Goal: Task Accomplishment & Management: Complete application form

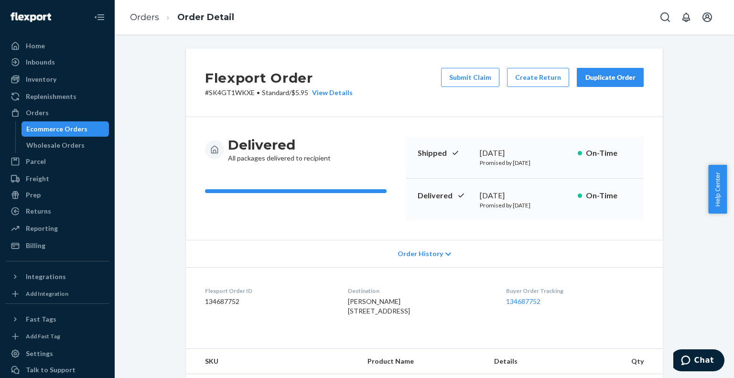
scroll to position [191, 0]
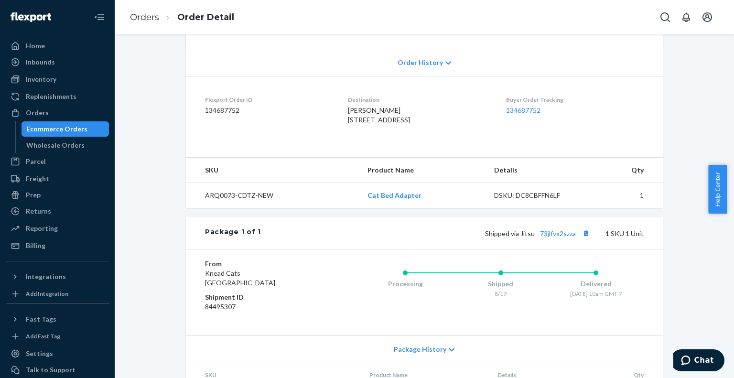
click at [45, 127] on div "Ecommerce Orders" at bounding box center [56, 129] width 61 height 10
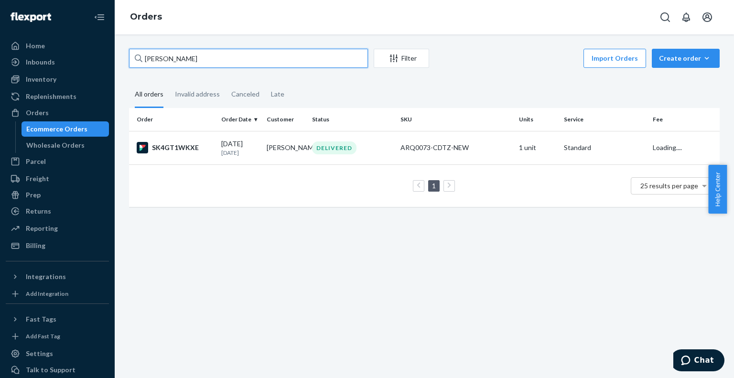
drag, startPoint x: 208, startPoint y: 60, endPoint x: 118, endPoint y: 58, distance: 89.8
click at [118, 58] on div "[PERSON_NAME] Filter Import Orders Create order Ecommerce order Removal order A…" at bounding box center [424, 205] width 619 height 343
paste input "[PERSON_NAME]"
type input "[PERSON_NAME]"
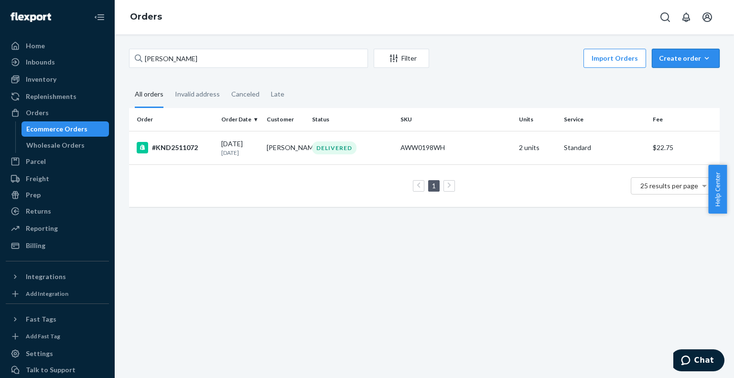
click at [659, 59] on div "Create order" at bounding box center [686, 59] width 54 height 10
click at [682, 85] on span "Ecommerce order" at bounding box center [691, 81] width 59 height 7
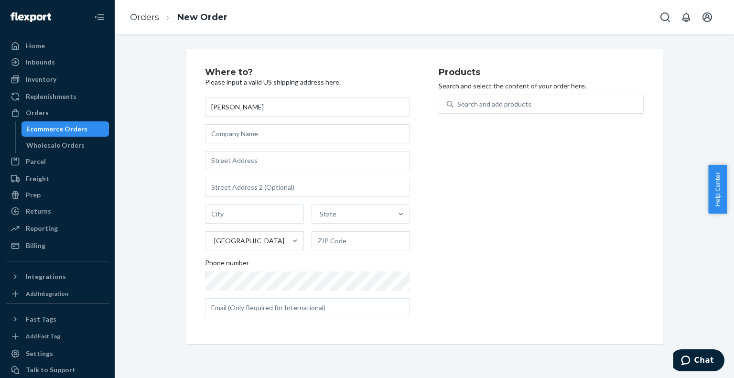
type input "[PERSON_NAME]"
drag, startPoint x: 250, startPoint y: 158, endPoint x: 250, endPoint y: 123, distance: 35.4
click at [250, 158] on input "text" at bounding box center [307, 160] width 205 height 19
paste input "[STREET_ADDRESS][US_STATE]"
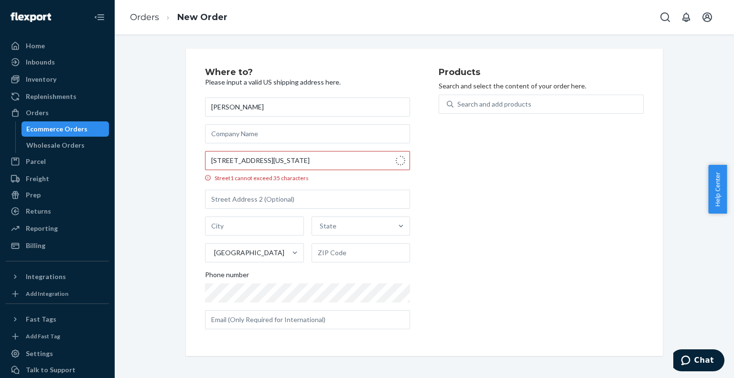
type input "16 Stuyvesant Oval"
type input "7f"
type input "[GEOGRAPHIC_DATA] - [US_STATE]"
type input "10009"
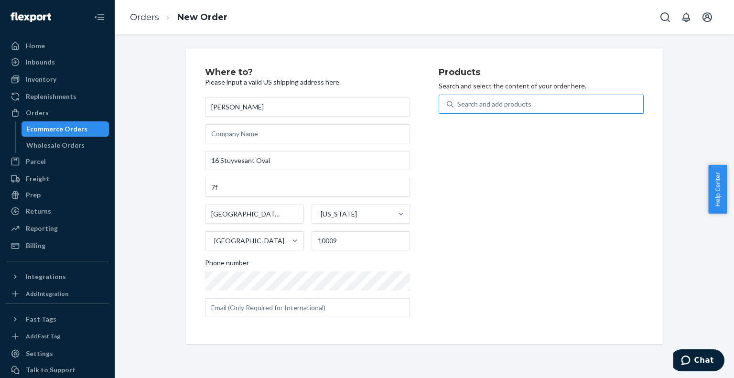
click at [481, 102] on div "Search and add products" at bounding box center [494, 104] width 74 height 10
click at [458, 102] on input "Search and add products" at bounding box center [457, 104] width 1 height 10
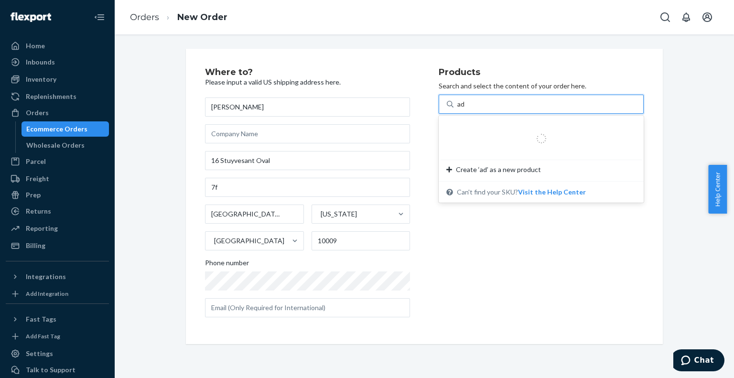
type input "ada"
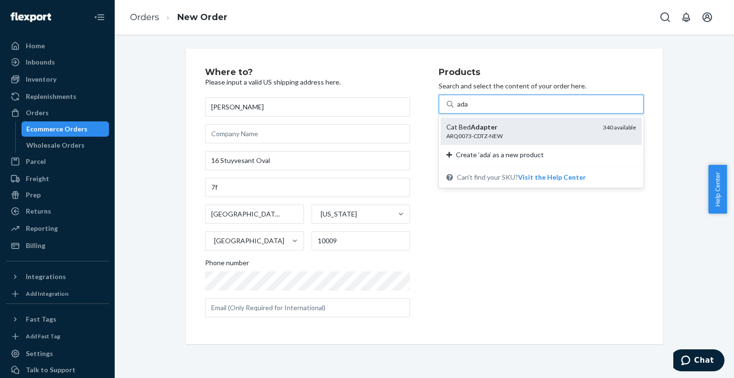
click at [471, 139] on div "ARQ0073-CDTZ-NEW" at bounding box center [520, 136] width 149 height 8
click at [469, 109] on input "ada" at bounding box center [462, 104] width 11 height 10
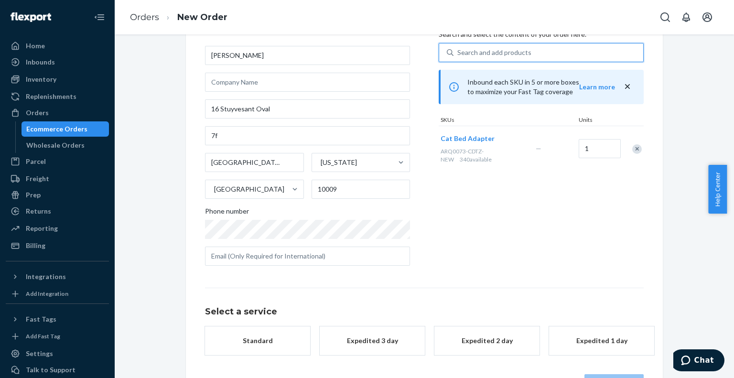
scroll to position [86, 0]
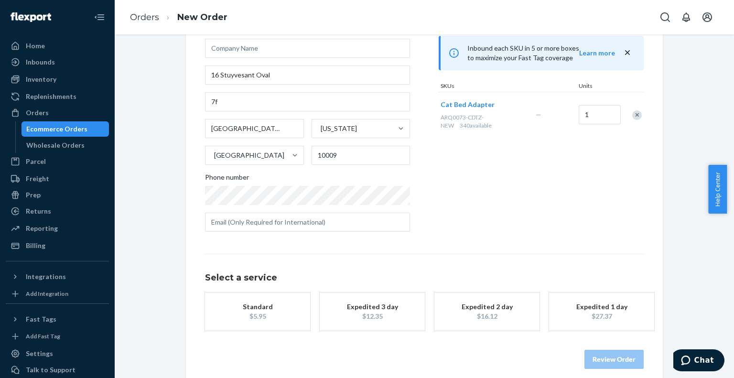
click at [271, 311] on div "Standard" at bounding box center [257, 307] width 76 height 10
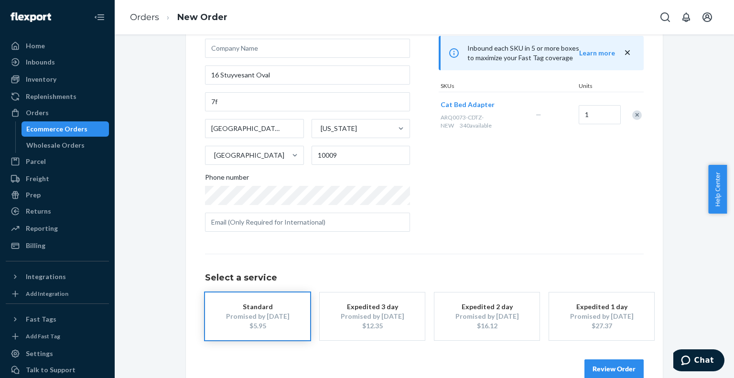
click at [608, 366] on button "Review Order" at bounding box center [613, 368] width 59 height 19
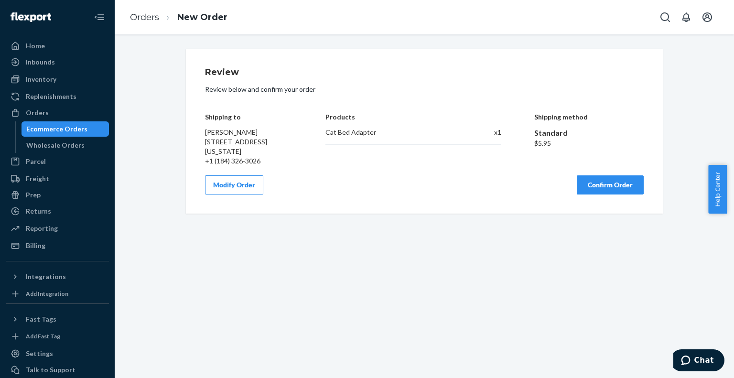
click at [591, 194] on button "Confirm Order" at bounding box center [610, 184] width 67 height 19
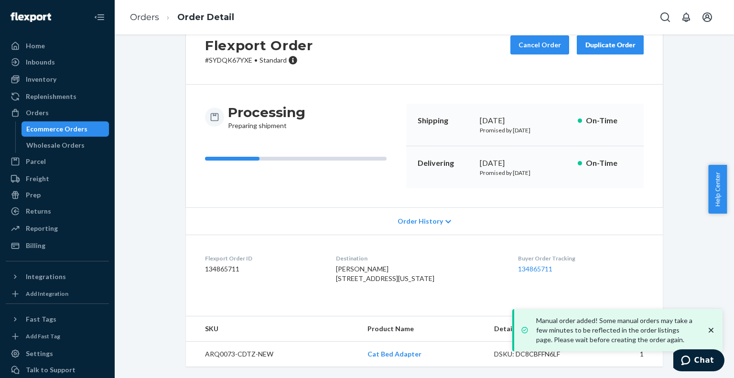
scroll to position [51, 0]
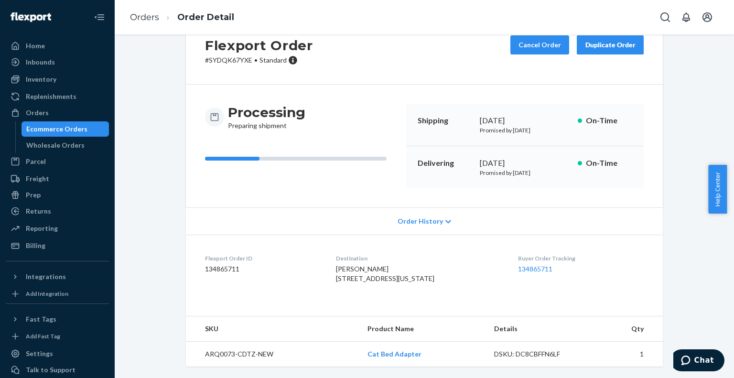
click at [216, 264] on dd "134865711" at bounding box center [263, 269] width 116 height 10
copy dd "134865711"
click at [532, 265] on link "134865711" at bounding box center [535, 269] width 34 height 8
click at [54, 125] on div "Ecommerce Orders" at bounding box center [56, 129] width 61 height 10
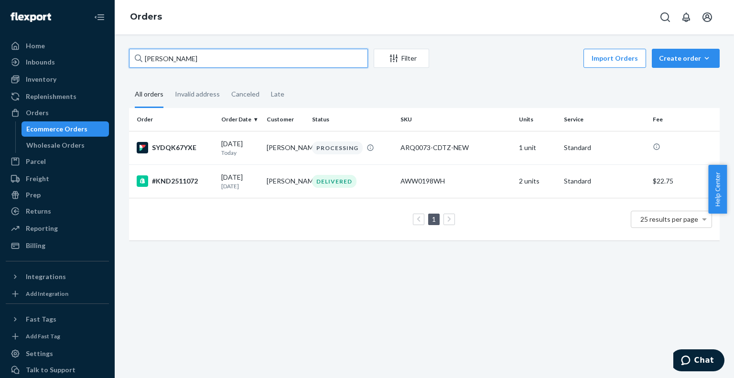
drag, startPoint x: 247, startPoint y: 57, endPoint x: 119, endPoint y: 45, distance: 129.1
click at [119, 45] on div "[PERSON_NAME] Filter Import Orders Create order Ecommerce order Removal order A…" at bounding box center [424, 205] width 619 height 343
paste input "[PERSON_NAME]"
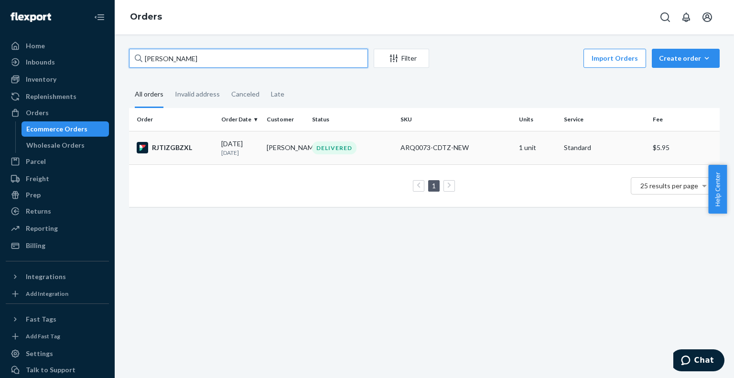
type input "[PERSON_NAME]"
click at [208, 150] on div "RJTIZGBZXL" at bounding box center [175, 147] width 77 height 11
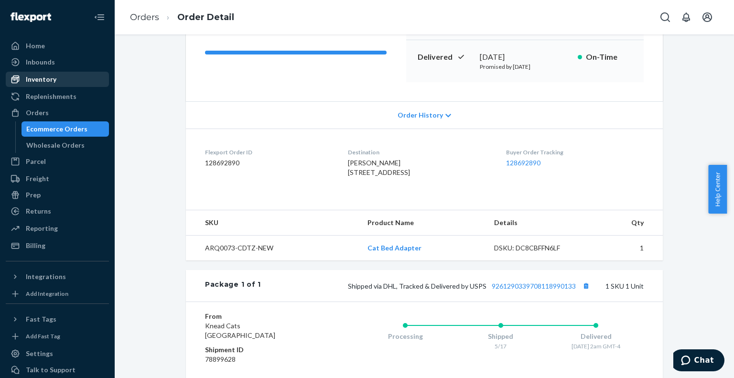
scroll to position [84, 0]
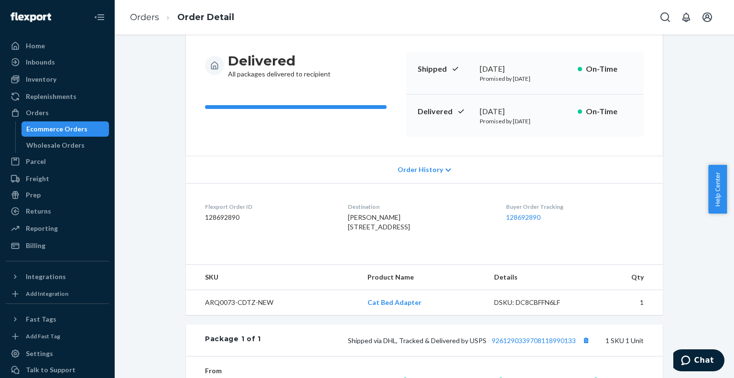
click at [57, 135] on div "Ecommerce Orders" at bounding box center [65, 128] width 86 height 13
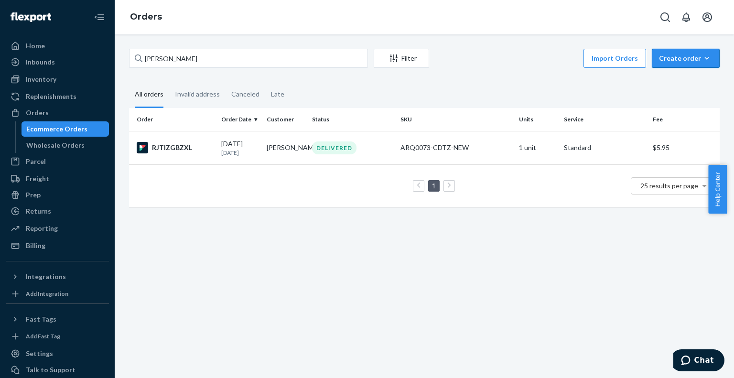
click at [674, 63] on div "Create order" at bounding box center [686, 59] width 54 height 10
click at [681, 82] on span "Ecommerce order" at bounding box center [691, 81] width 59 height 7
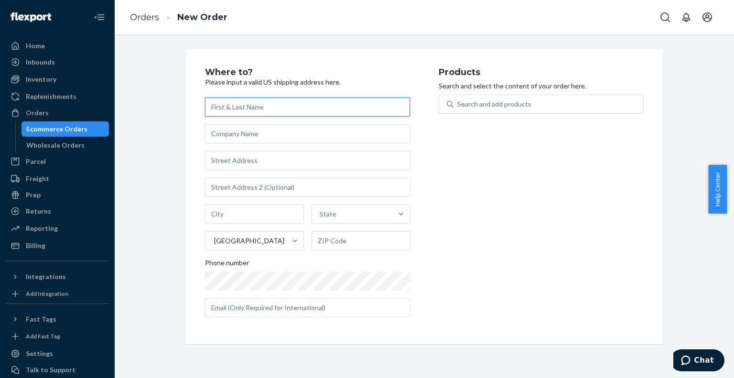
paste input "[PERSON_NAME]"
type input "[PERSON_NAME]"
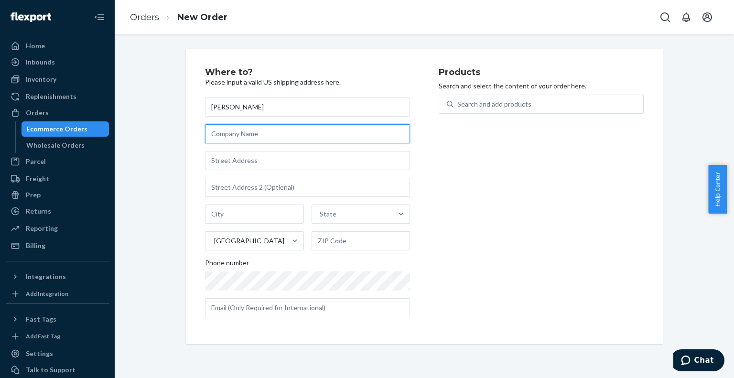
click at [268, 131] on input "text" at bounding box center [307, 133] width 205 height 19
paste input "[STREET_ADDRESS]"
type input "[STREET_ADDRESS]"
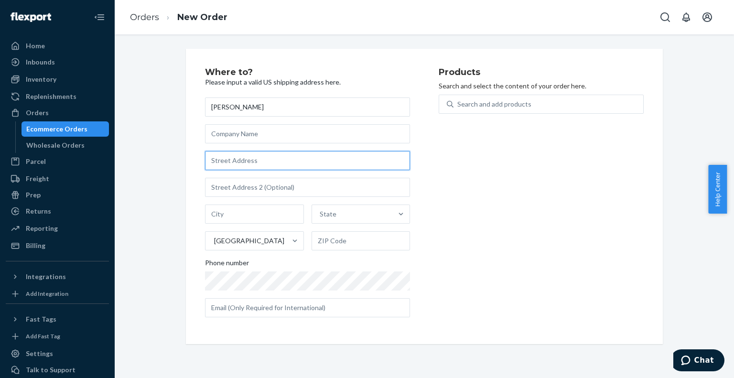
click at [268, 154] on input "text" at bounding box center [307, 160] width 205 height 19
paste input "[STREET_ADDRESS]"
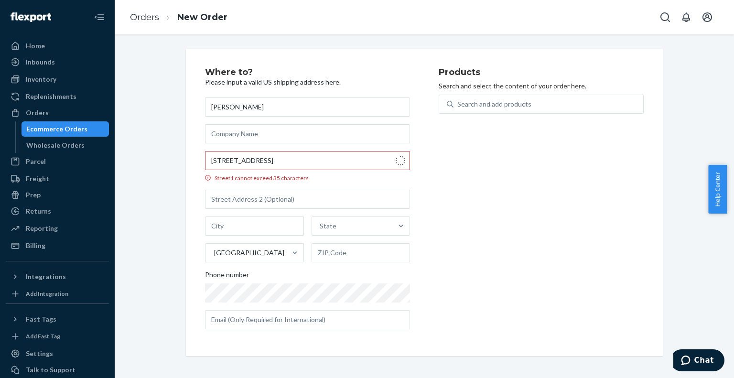
type input "[STREET_ADDRESS]"
type input "Wildwood"
type input "34785"
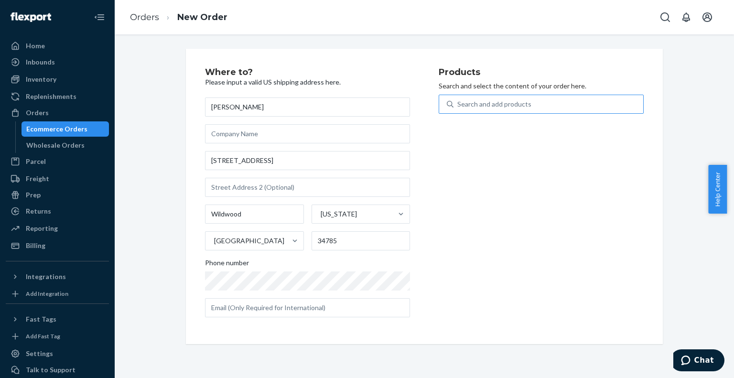
click at [487, 103] on div "Search and add products" at bounding box center [494, 104] width 74 height 10
click at [458, 103] on input "Search and add products" at bounding box center [457, 104] width 1 height 10
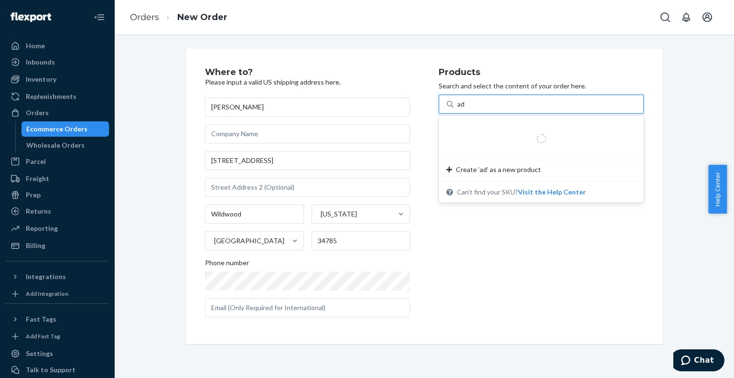
type input "ada"
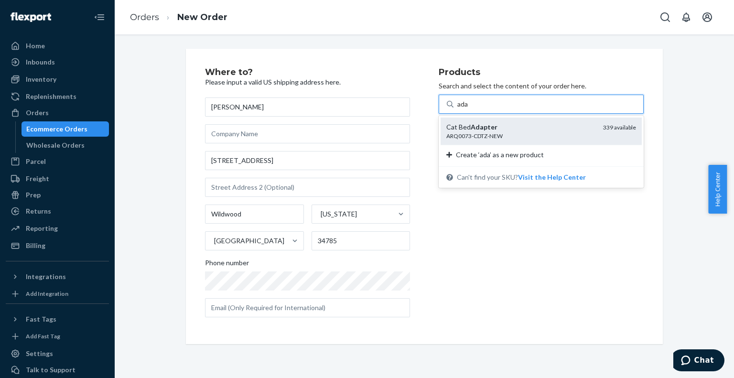
click at [466, 135] on div "ARQ0073-CDTZ-NEW" at bounding box center [520, 136] width 149 height 8
click at [466, 109] on input "ada" at bounding box center [462, 104] width 11 height 10
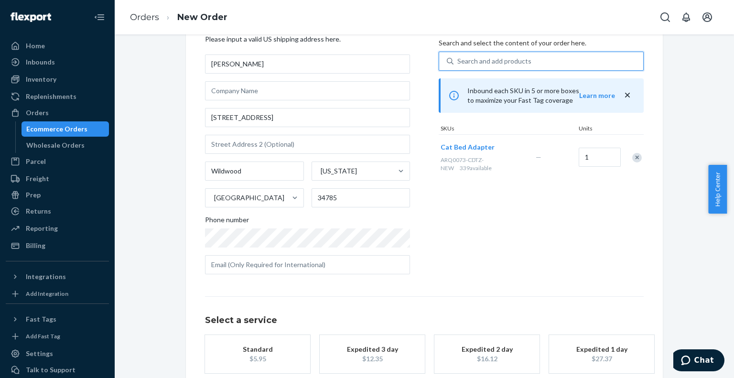
scroll to position [95, 0]
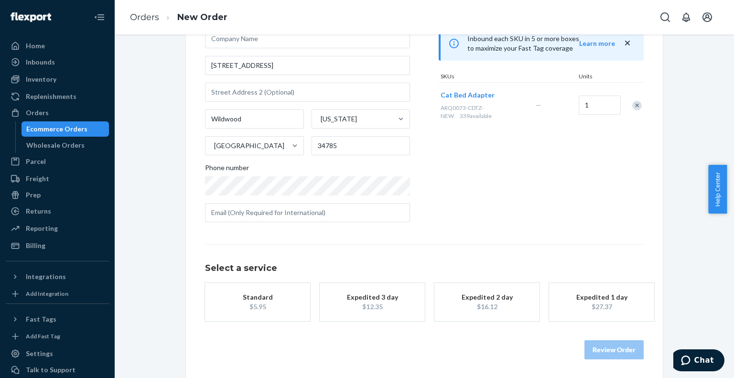
click at [246, 303] on div "$5.95" at bounding box center [257, 307] width 76 height 10
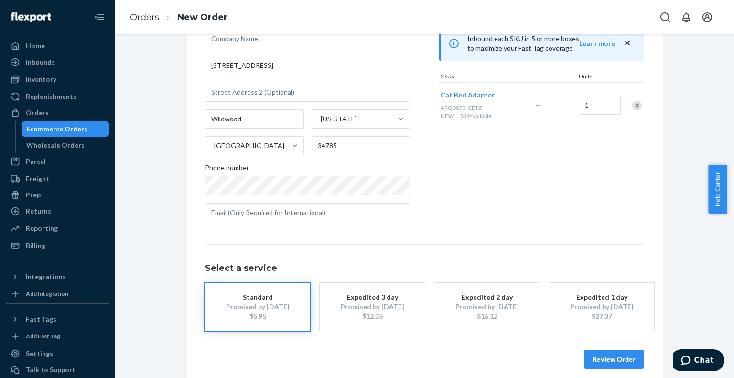
click at [603, 363] on button "Review Order" at bounding box center [613, 359] width 59 height 19
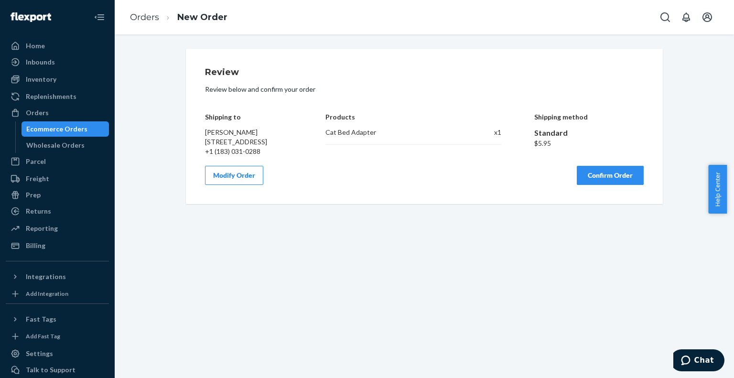
click at [611, 183] on button "Confirm Order" at bounding box center [610, 175] width 67 height 19
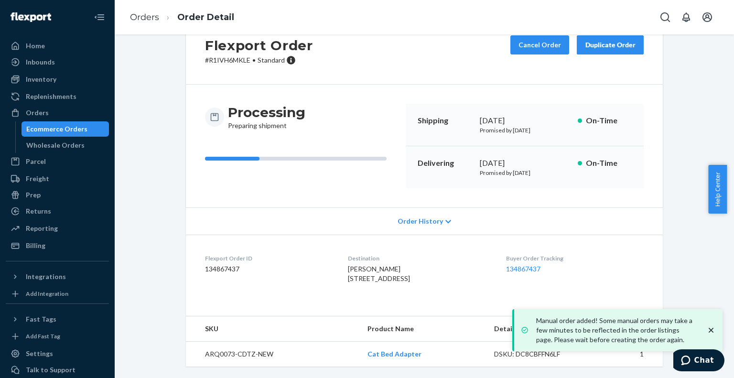
scroll to position [51, 0]
click at [221, 264] on dd "134867437" at bounding box center [269, 269] width 128 height 10
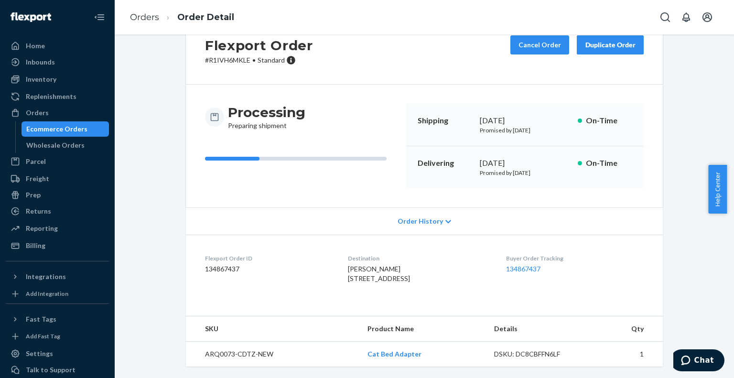
click at [221, 264] on dd "134867437" at bounding box center [269, 269] width 128 height 10
copy dd "134867437"
click at [525, 265] on link "134867437" at bounding box center [523, 269] width 34 height 8
click at [43, 131] on div "Ecommerce Orders" at bounding box center [56, 129] width 61 height 10
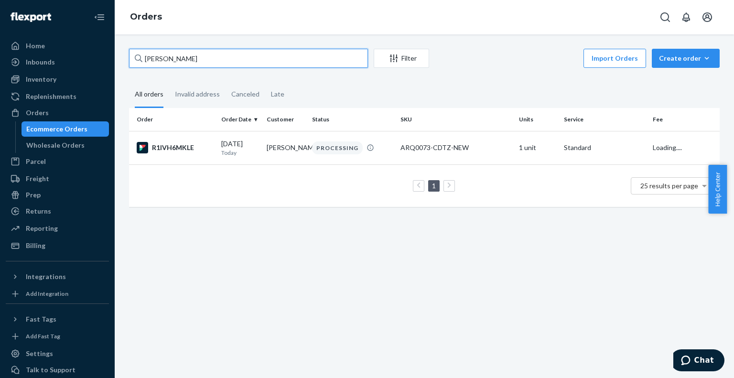
drag, startPoint x: 226, startPoint y: 49, endPoint x: 118, endPoint y: 49, distance: 108.0
click at [118, 49] on div "[PERSON_NAME] Filter Import Orders Create order Ecommerce order Removal order A…" at bounding box center [424, 205] width 619 height 343
paste input "ynthia Long"
type input "[PERSON_NAME]"
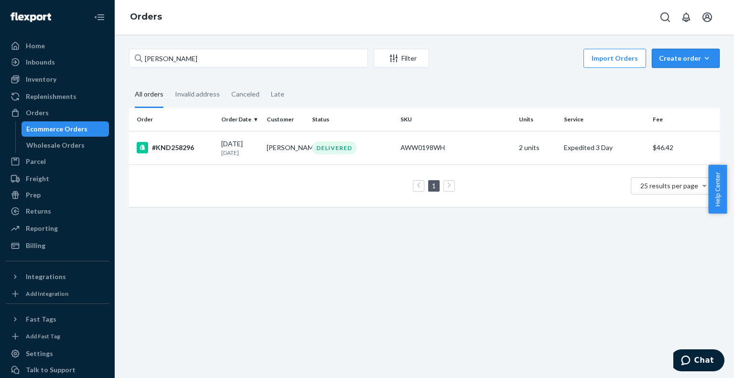
click at [676, 57] on div "Create order" at bounding box center [686, 59] width 54 height 10
click at [689, 76] on button "Ecommerce order" at bounding box center [700, 81] width 92 height 21
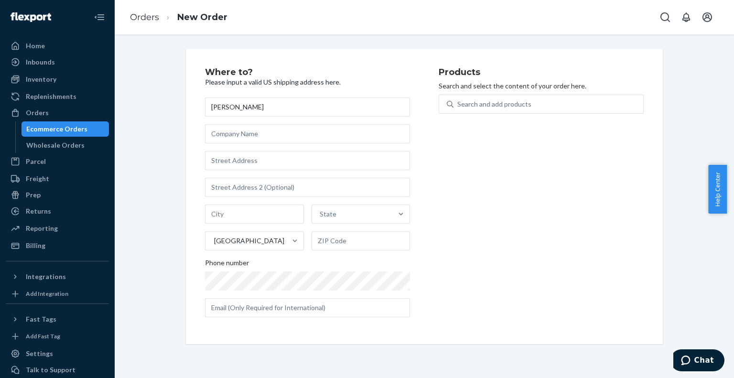
type input "[PERSON_NAME]"
click at [325, 159] on input "text" at bounding box center [307, 160] width 205 height 19
paste input "[STREET_ADDRESS][US_STATE]"
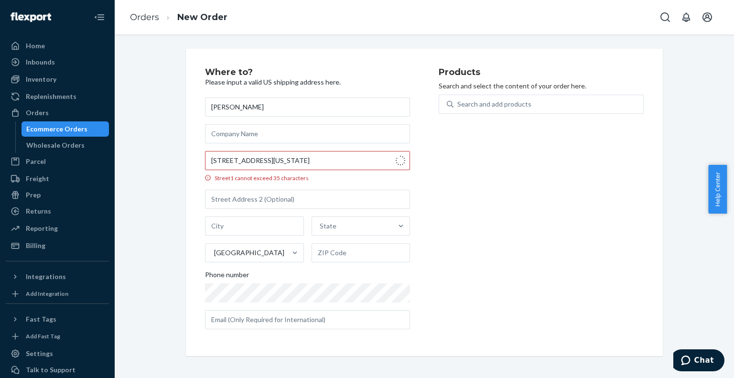
type input "[STREET_ADDRESS]"
type input "[US_STATE][GEOGRAPHIC_DATA]"
type input "64116"
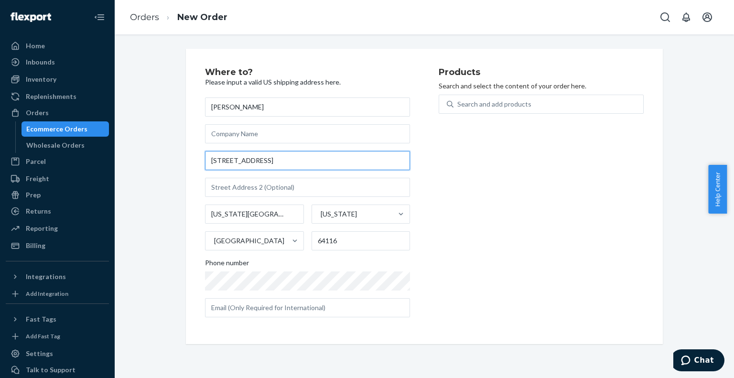
drag, startPoint x: 298, startPoint y: 158, endPoint x: 186, endPoint y: 152, distance: 112.4
click at [189, 152] on div "Where to? Please input a valid US shipping address here. [PERSON_NAME] [STREET_…" at bounding box center [424, 196] width 477 height 295
paste input "[US_STATE][GEOGRAPHIC_DATA]"
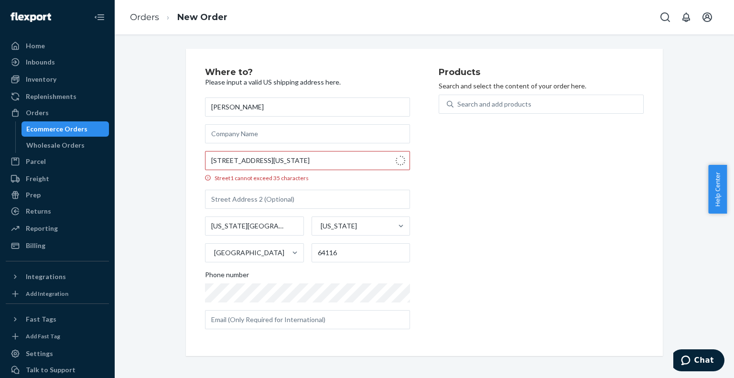
type input "[STREET_ADDRESS]"
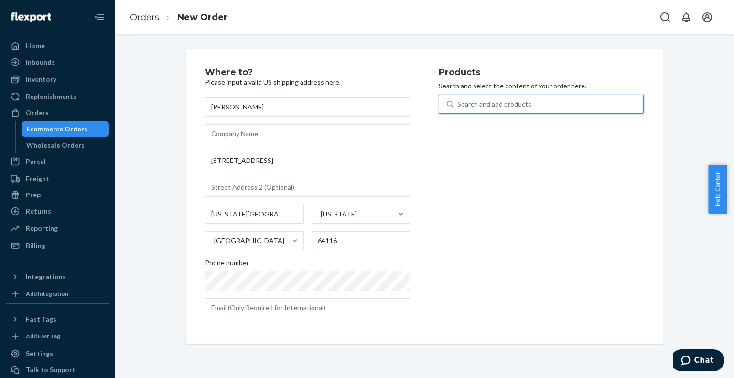
click at [479, 106] on div "Search and add products" at bounding box center [494, 104] width 74 height 10
click at [458, 106] on input "0 results available. Use Up and Down to choose options, press Enter to select t…" at bounding box center [457, 104] width 1 height 10
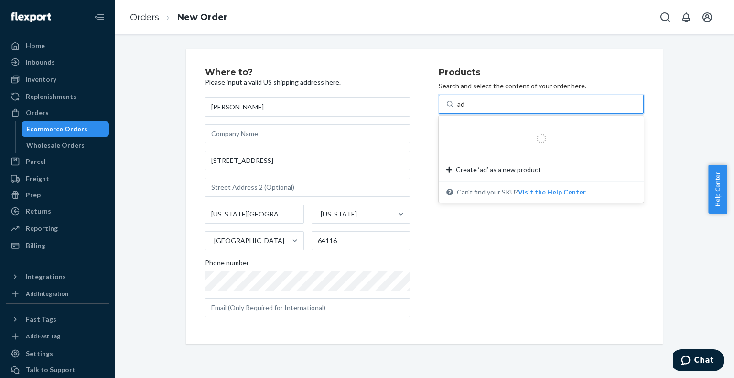
type input "ada"
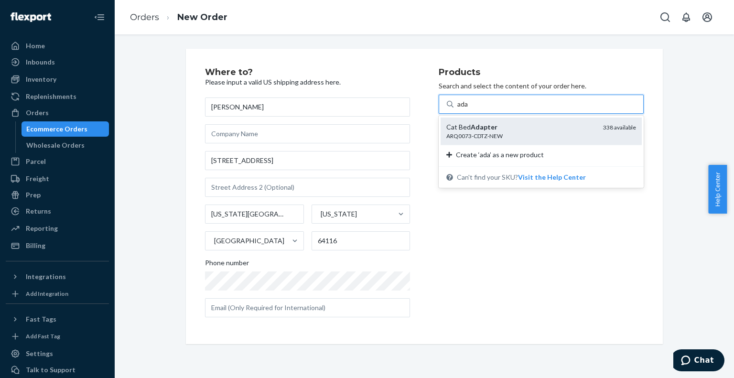
click at [474, 140] on div "Cat Bed Adapter ARQ0073-CDTZ-NEW 338 available" at bounding box center [540, 131] width 201 height 27
click at [469, 109] on input "ada" at bounding box center [462, 104] width 11 height 10
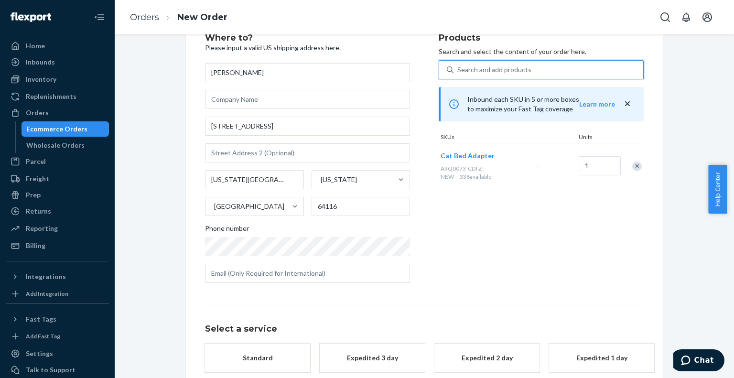
scroll to position [86, 0]
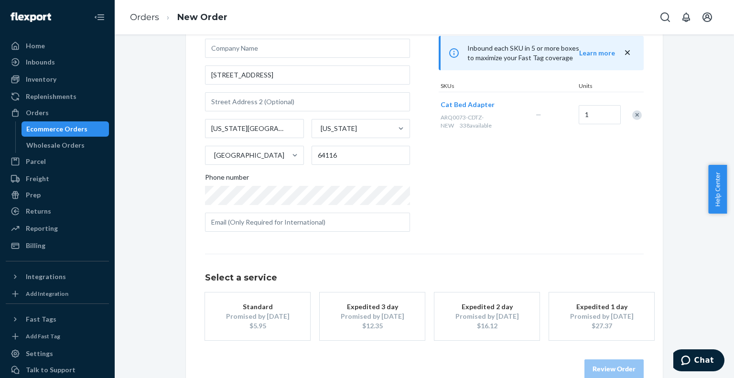
click at [267, 299] on button "Standard Promised by [DATE] $5.95" at bounding box center [257, 316] width 105 height 48
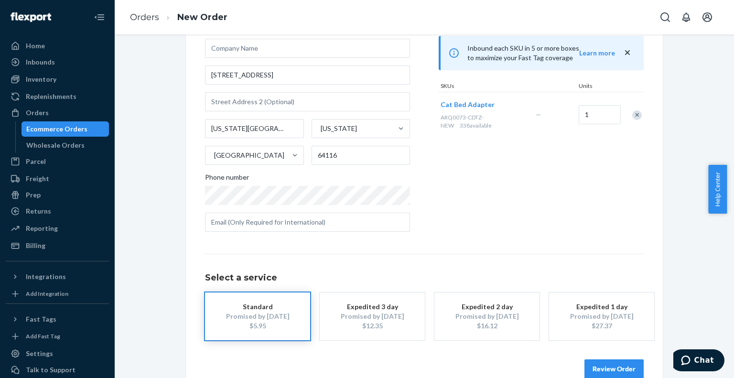
click at [600, 365] on button "Review Order" at bounding box center [613, 368] width 59 height 19
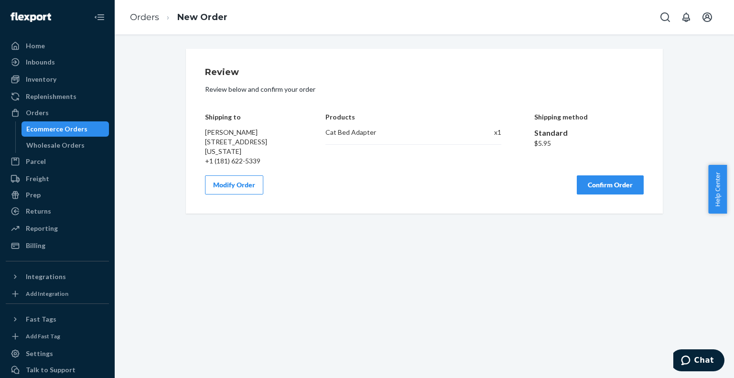
scroll to position [0, 0]
click at [592, 191] on button "Confirm Order" at bounding box center [610, 184] width 67 height 19
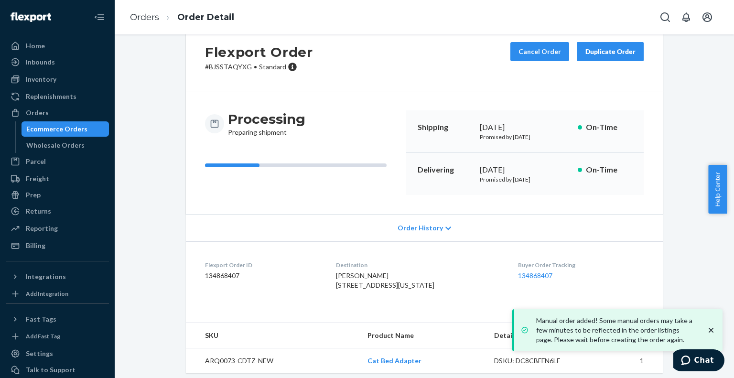
scroll to position [51, 0]
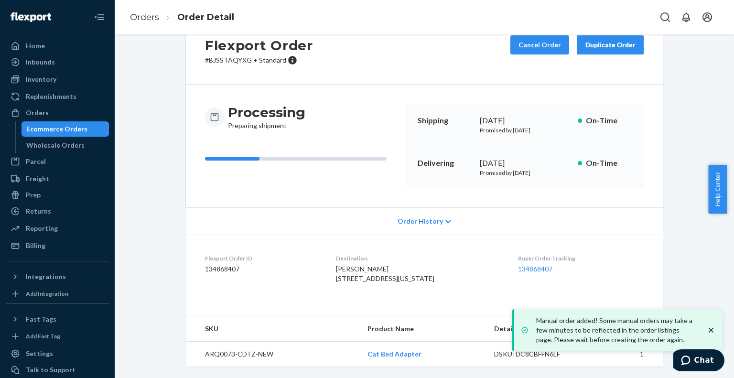
click at [214, 264] on dd "134868407" at bounding box center [263, 269] width 116 height 10
copy dd "134868407"
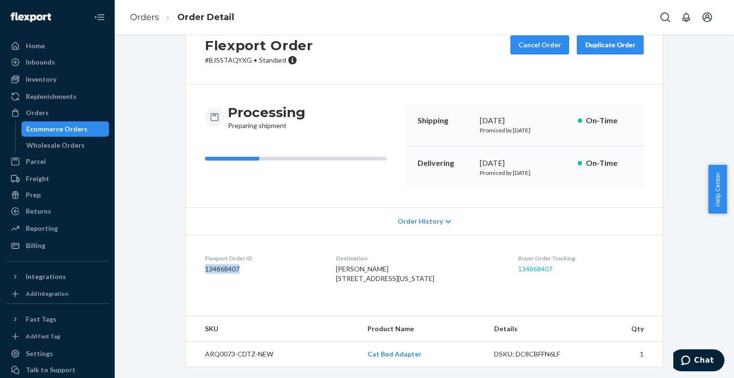
copy dd "134868407"
click at [533, 265] on link "134868407" at bounding box center [535, 269] width 34 height 8
